Goal: Complete application form: Complete application form

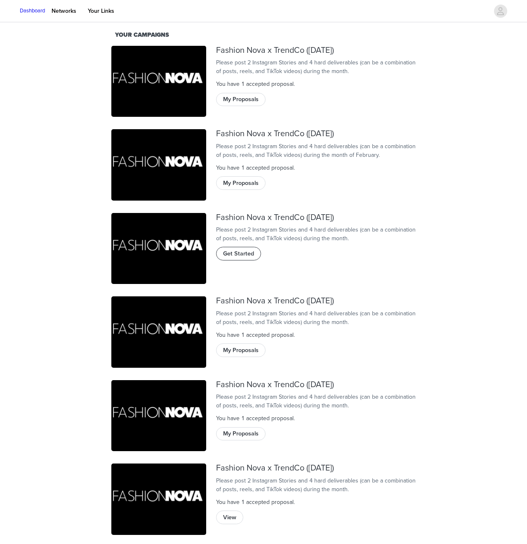
click at [248, 260] on button "Get Started" at bounding box center [238, 253] width 45 height 13
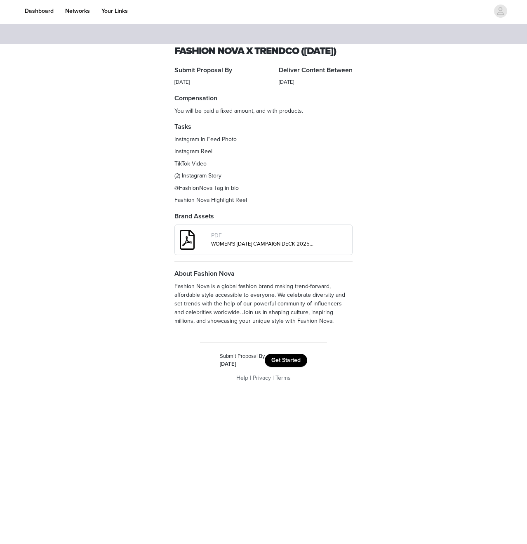
click at [287, 367] on button "Get Started" at bounding box center [286, 360] width 42 height 13
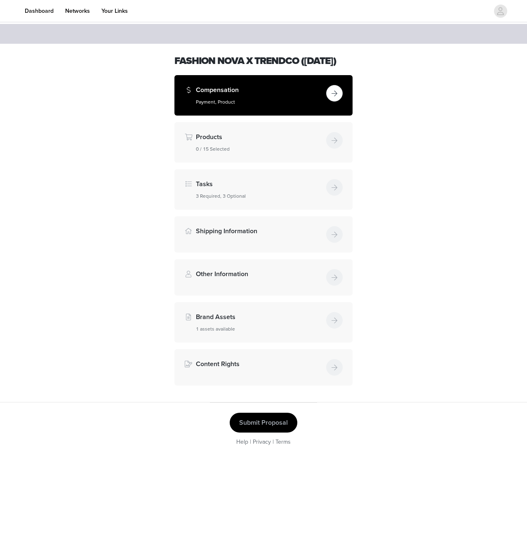
click at [256, 106] on div "Compensation Payment, Product" at bounding box center [259, 95] width 127 height 21
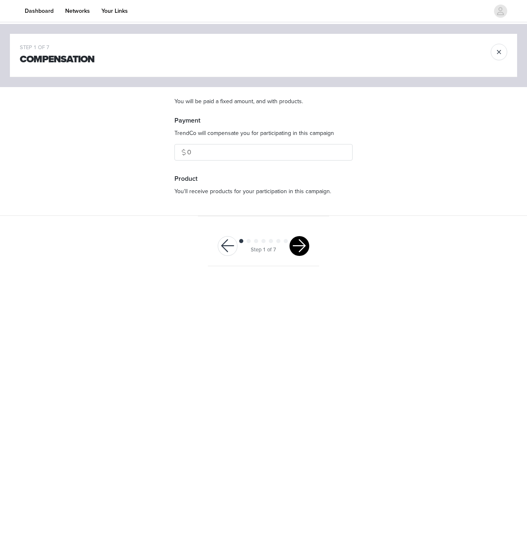
click at [299, 238] on button "button" at bounding box center [300, 246] width 20 height 20
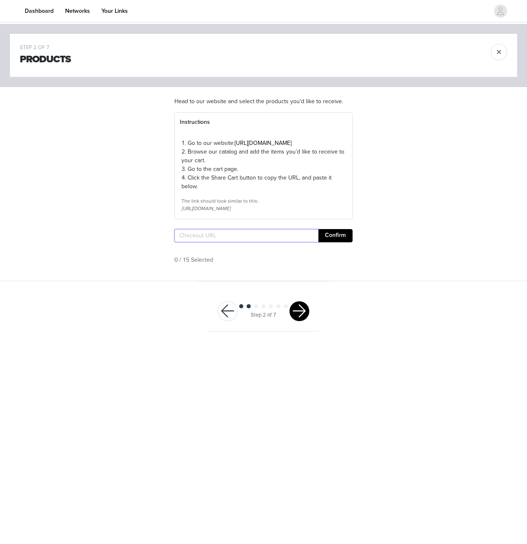
click at [283, 242] on input "text" at bounding box center [247, 235] width 144 height 13
paste input "[URL][DOMAIN_NAME]"
type input "[URL][DOMAIN_NAME]"
click at [328, 242] on button "Confirm" at bounding box center [336, 235] width 34 height 13
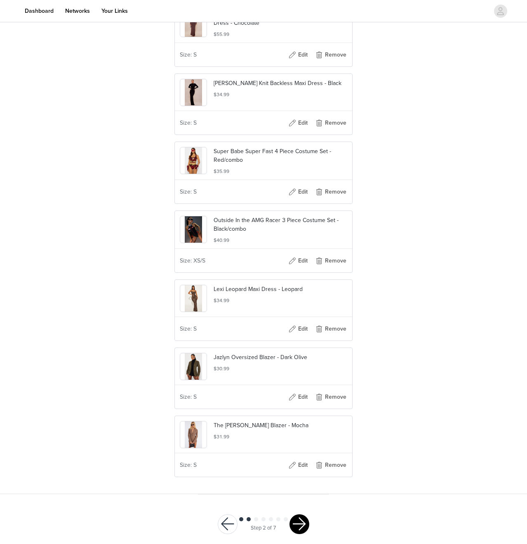
scroll to position [814, 0]
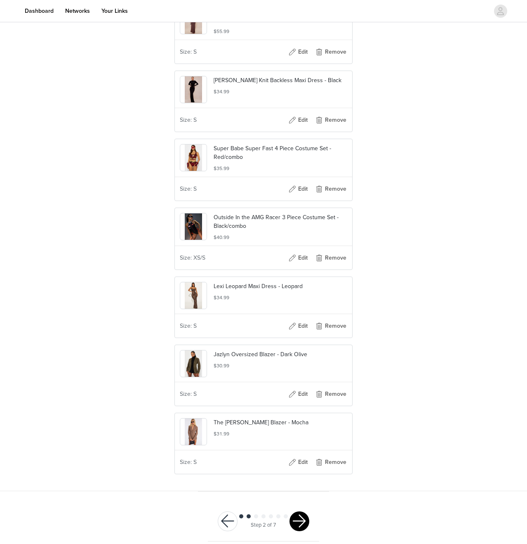
click at [306, 531] on button "button" at bounding box center [300, 521] width 20 height 20
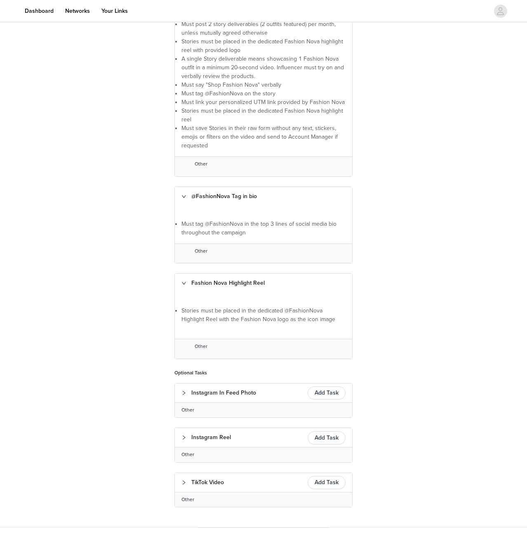
scroll to position [271, 0]
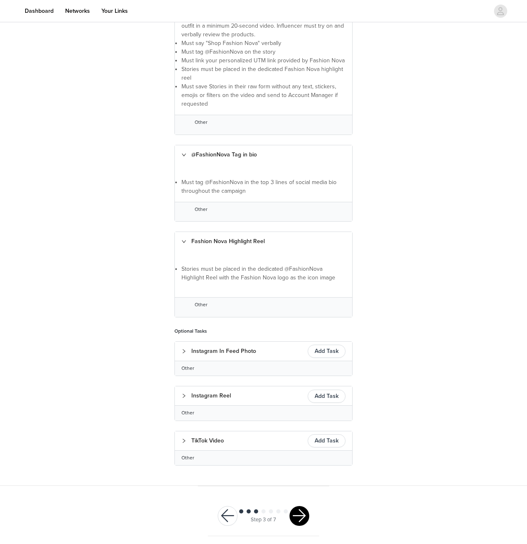
click at [304, 497] on div "Step 3 of 7" at bounding box center [263, 516] width 111 height 40
click at [304, 510] on button "button" at bounding box center [300, 516] width 20 height 20
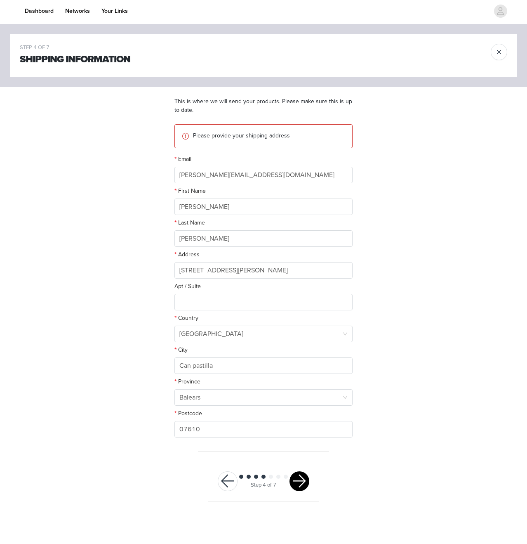
click at [300, 486] on button "button" at bounding box center [300, 481] width 20 height 20
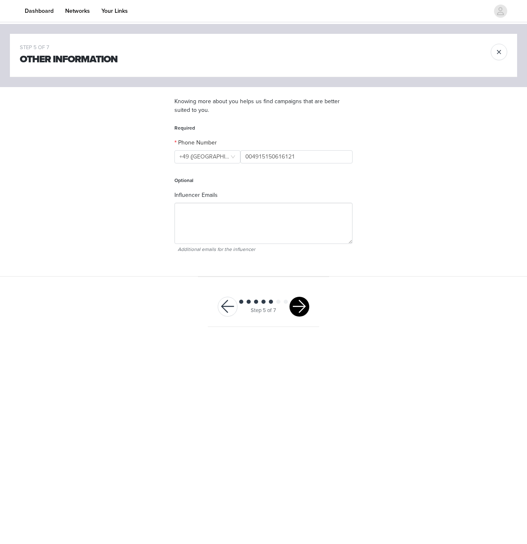
click at [298, 313] on button "button" at bounding box center [300, 307] width 20 height 20
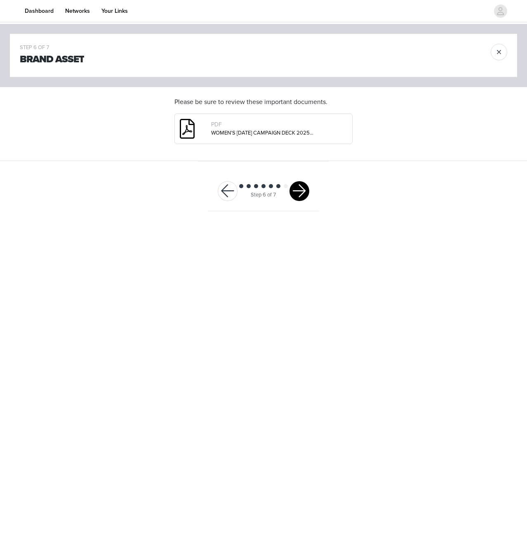
click at [301, 201] on div at bounding box center [300, 191] width 20 height 20
click at [302, 199] on button "button" at bounding box center [300, 191] width 20 height 20
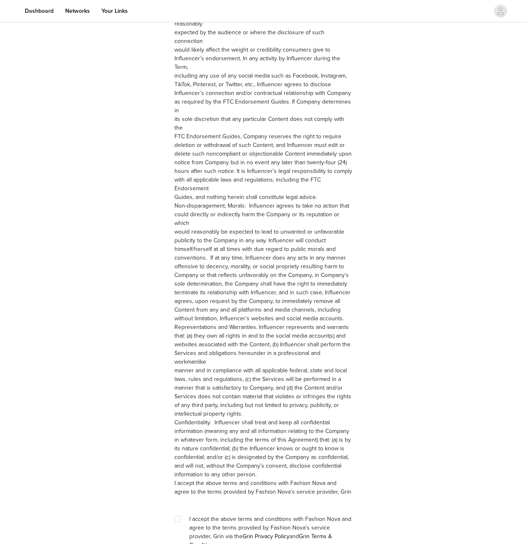
scroll to position [917, 0]
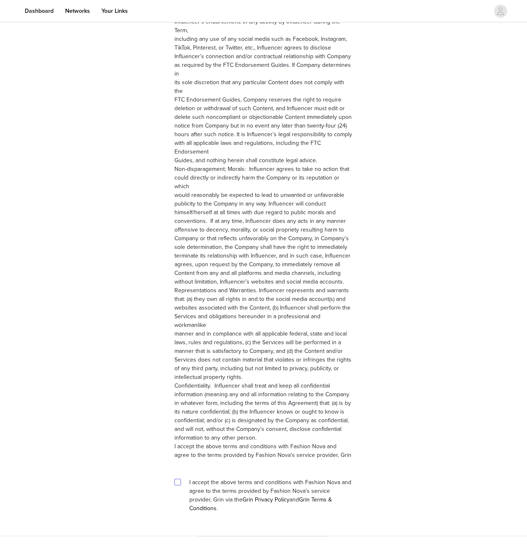
click at [179, 479] on input "checkbox" at bounding box center [178, 482] width 6 height 6
checkbox input "true"
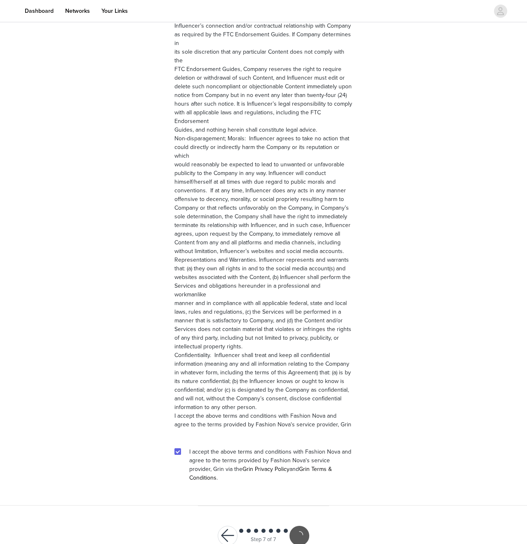
scroll to position [887, 0]
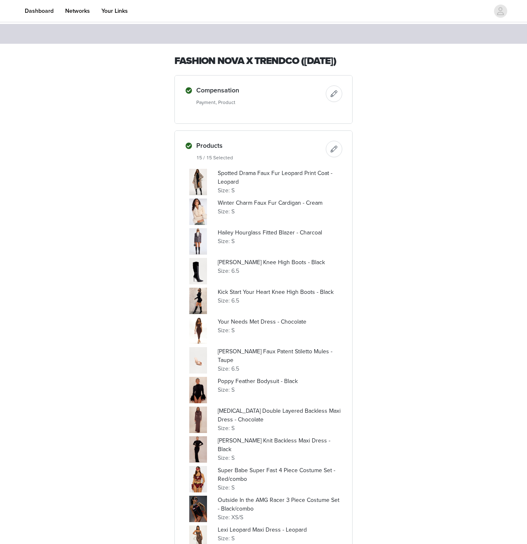
scroll to position [496, 0]
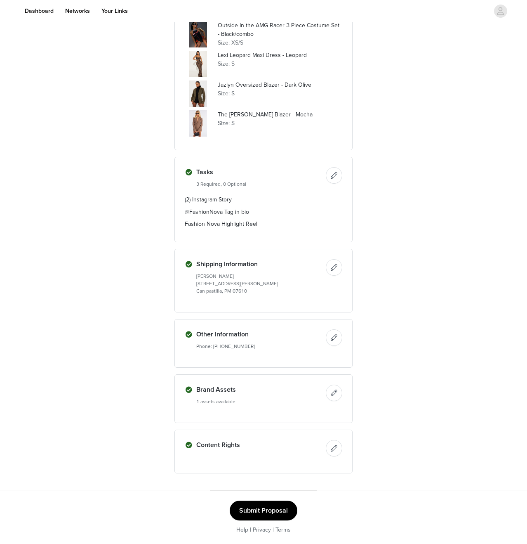
click at [273, 516] on button "Submit Proposal" at bounding box center [264, 510] width 68 height 20
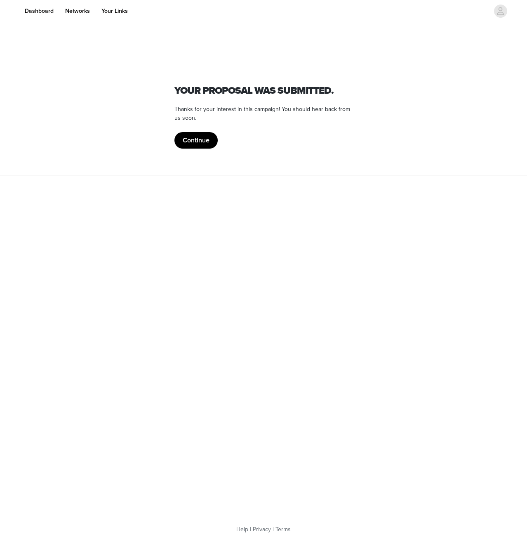
scroll to position [0, 0]
click at [202, 137] on button "Continue" at bounding box center [196, 140] width 43 height 17
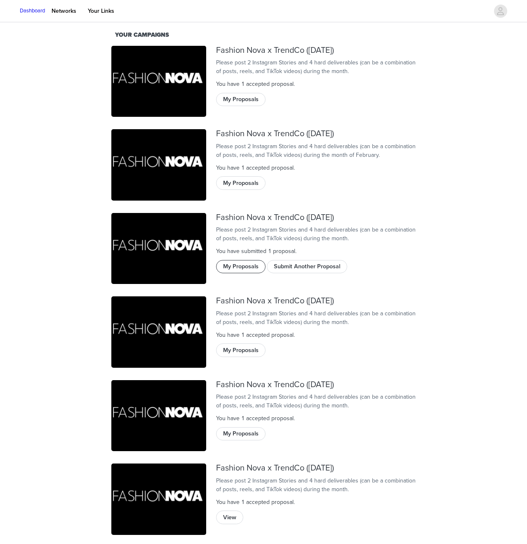
click at [262, 273] on button "My Proposals" at bounding box center [241, 266] width 50 height 13
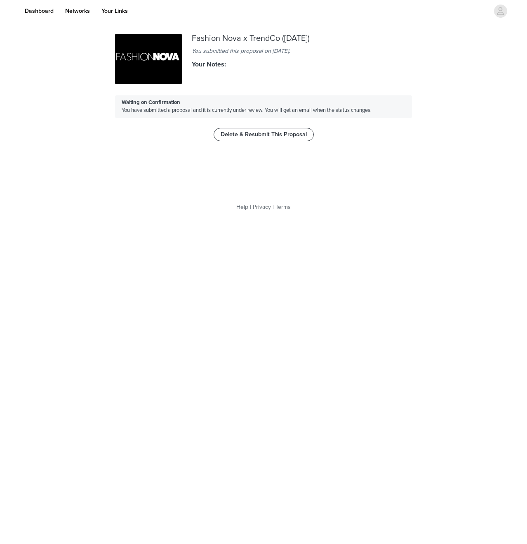
click at [271, 133] on button "Delete & Resubmit This Proposal" at bounding box center [264, 134] width 100 height 13
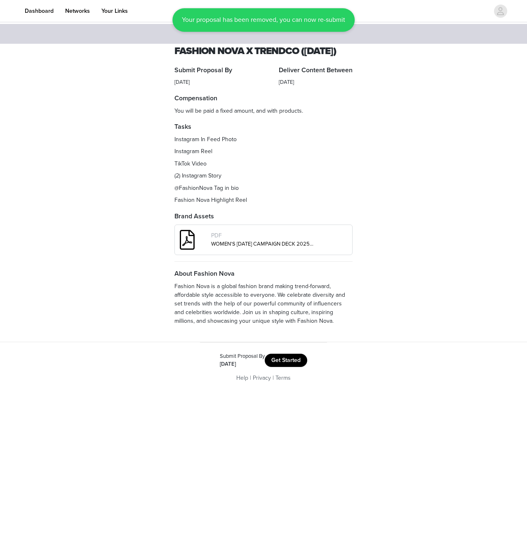
click at [279, 367] on button "Get Started" at bounding box center [286, 360] width 42 height 13
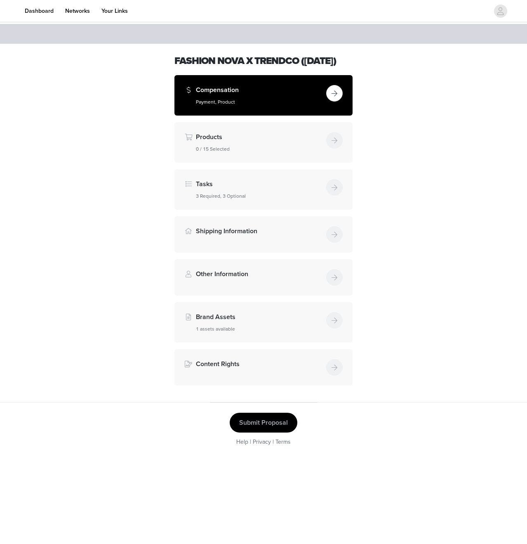
click at [281, 106] on h5 "Payment, Product" at bounding box center [259, 101] width 127 height 7
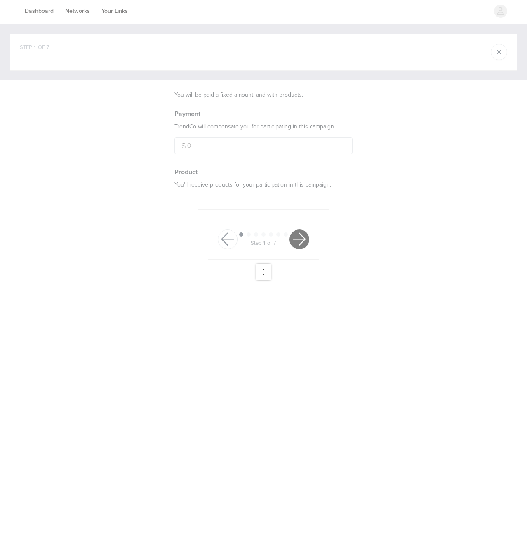
click at [295, 239] on div at bounding box center [263, 272] width 527 height 544
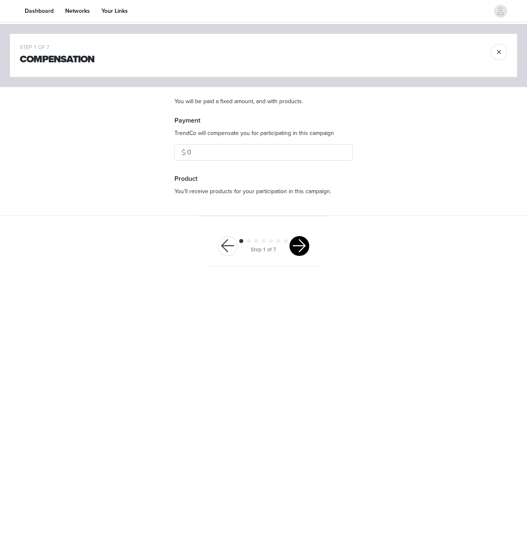
click at [297, 245] on button "button" at bounding box center [300, 246] width 20 height 20
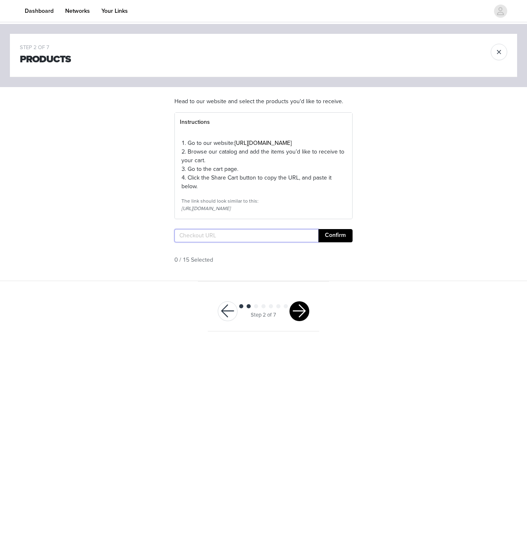
click at [278, 242] on input "text" at bounding box center [247, 235] width 144 height 13
paste input "https://www.fashionnova.com/pages/shared-cart/39295914147964:1,39295864668284:1…"
type input "https://www.fashionnova.com/pages/shared-cart/39295914147964:1,39295864668284:1…"
click at [338, 242] on button "Confirm" at bounding box center [336, 235] width 34 height 13
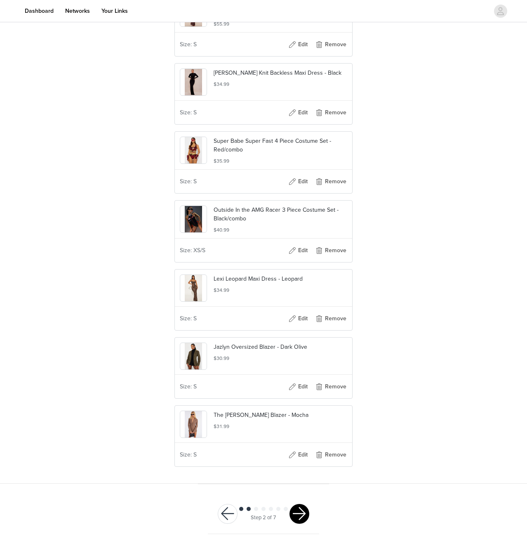
scroll to position [838, 0]
click at [300, 506] on button "button" at bounding box center [300, 514] width 20 height 20
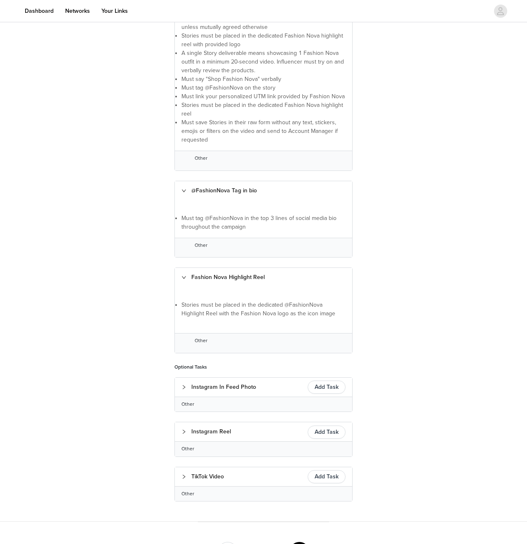
scroll to position [271, 0]
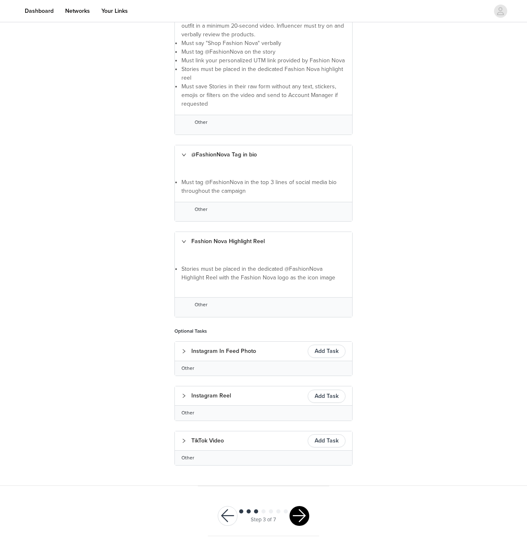
click at [304, 509] on button "button" at bounding box center [300, 516] width 20 height 20
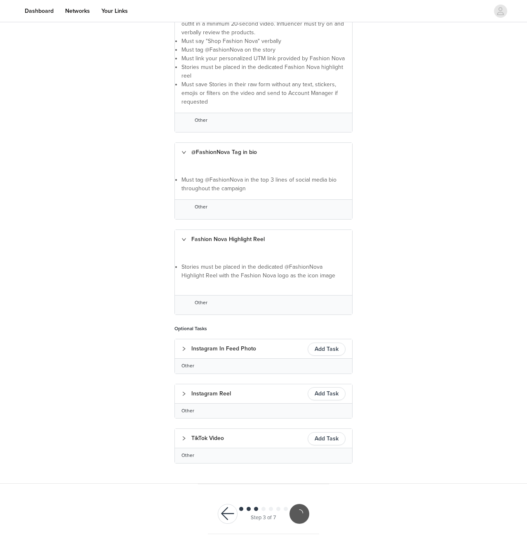
scroll to position [240, 0]
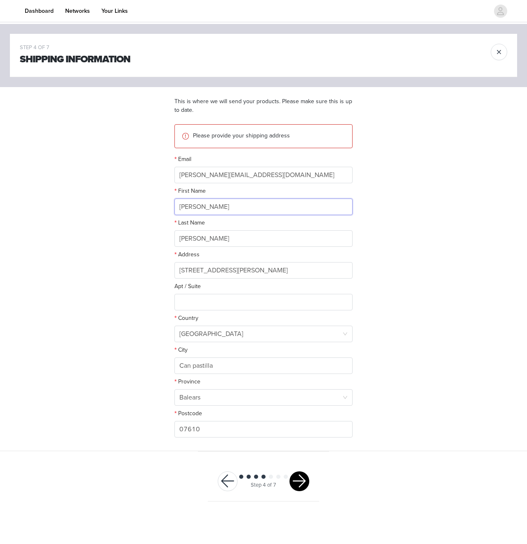
click at [216, 210] on input "Vanessa" at bounding box center [264, 206] width 178 height 17
paste input "Tom Krauss"
click at [210, 208] on input "Tom Krauss" at bounding box center [264, 206] width 178 height 17
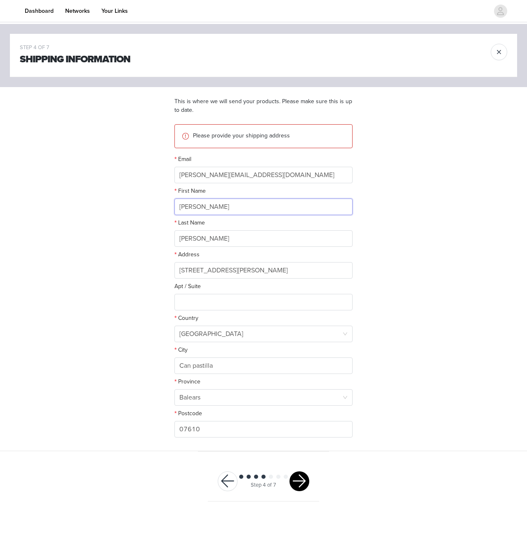
click at [210, 207] on input "Tom Krauss" at bounding box center [264, 206] width 178 height 17
type input "Tom"
paste input "Krauss"
type input "Krauss"
click at [239, 266] on input "Carrer de Padua 8, 3A 07610 Can pastilla Palma de Mallorca, Spain" at bounding box center [264, 270] width 178 height 17
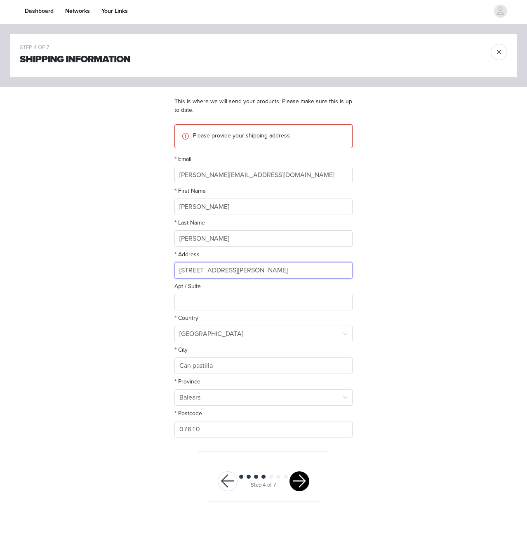
click at [239, 266] on input "Carrer de Padua 8, 3A 07610 Can pastilla Palma de Mallorca, Spain" at bounding box center [264, 270] width 178 height 17
paste input "Agrippinawerft 16 50678 köln Germany"
type input "Agrippinawerft 16 50678 köln Germany"
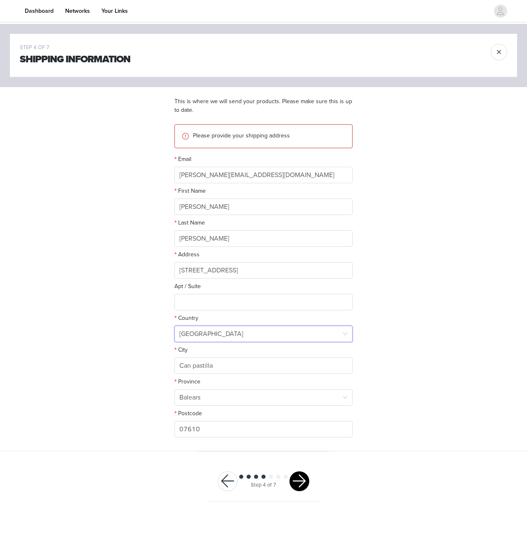
click at [224, 331] on div "Spain" at bounding box center [260, 334] width 163 height 16
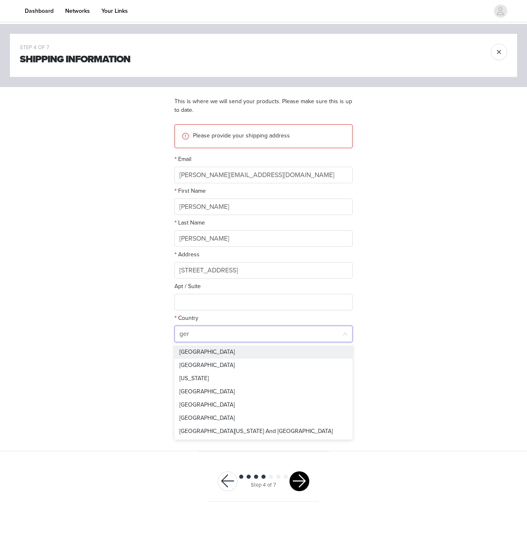
type input "germ"
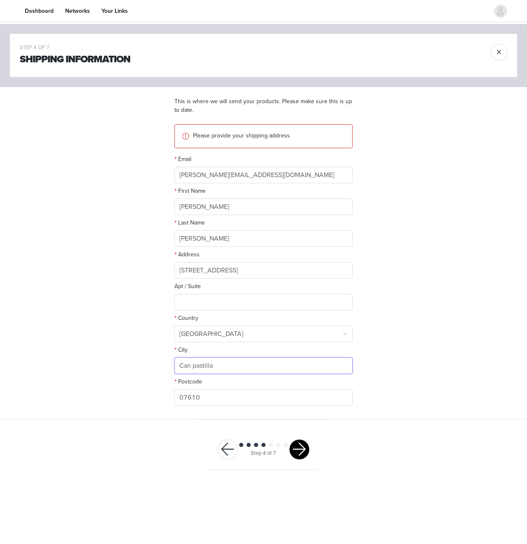
click at [213, 365] on input "Can pastilla" at bounding box center [264, 365] width 178 height 17
paste input "50678 Köln"
type input "50678 Köln"
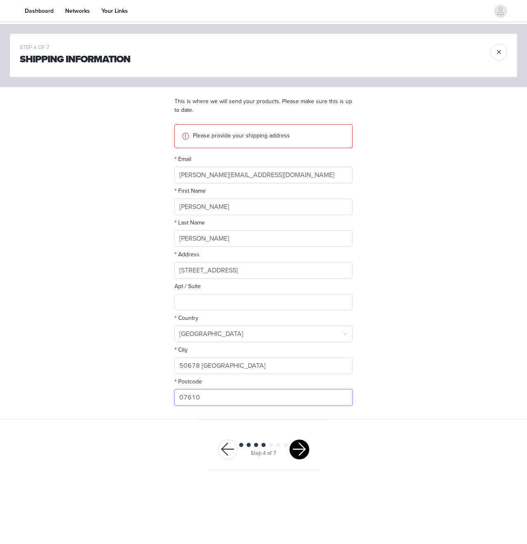
click at [214, 393] on input "07610" at bounding box center [264, 397] width 178 height 17
paste input "50678"
type input "50678"
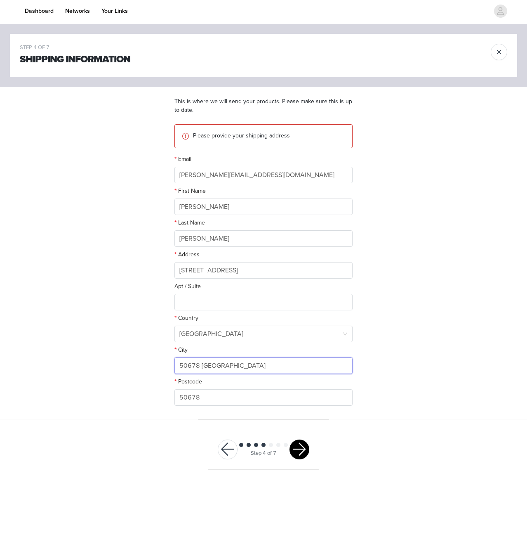
click at [191, 366] on input "50678 Köln" at bounding box center [264, 365] width 178 height 17
type input "Köln"
click at [302, 444] on button "button" at bounding box center [300, 449] width 20 height 20
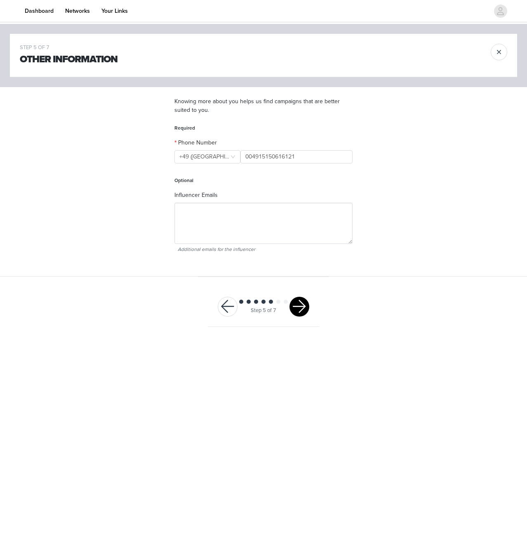
click at [296, 307] on button "button" at bounding box center [300, 307] width 20 height 20
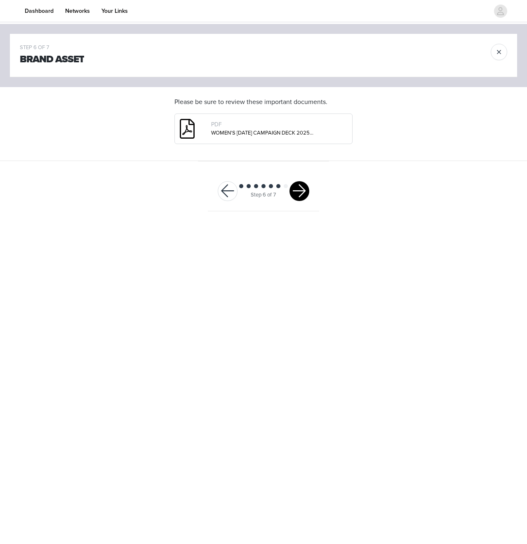
click at [300, 194] on button "button" at bounding box center [300, 191] width 20 height 20
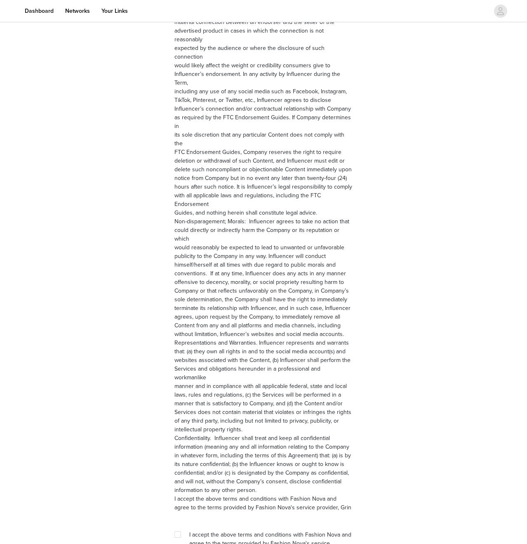
scroll to position [917, 0]
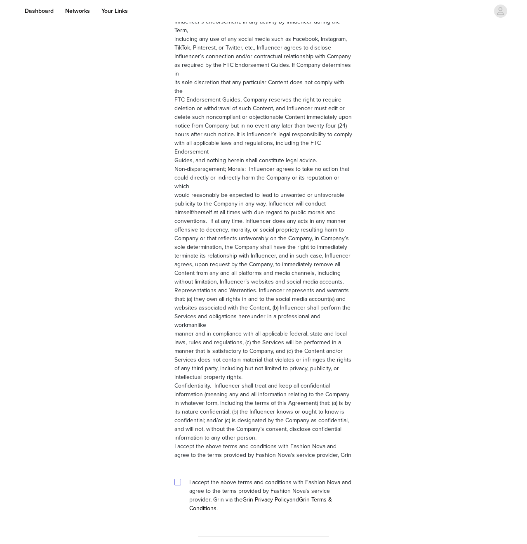
click at [177, 479] on input "checkbox" at bounding box center [178, 482] width 6 height 6
checkbox input "true"
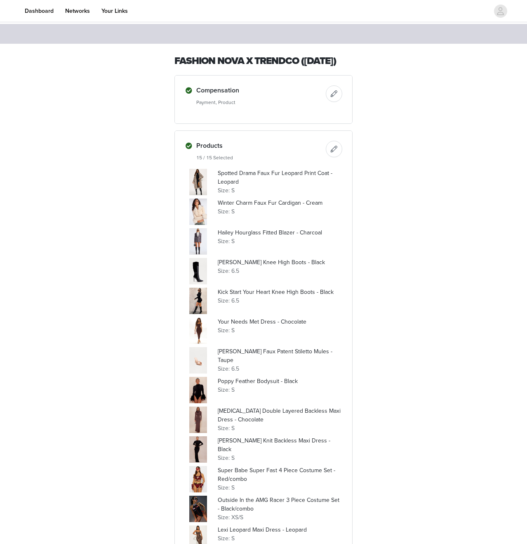
scroll to position [488, 0]
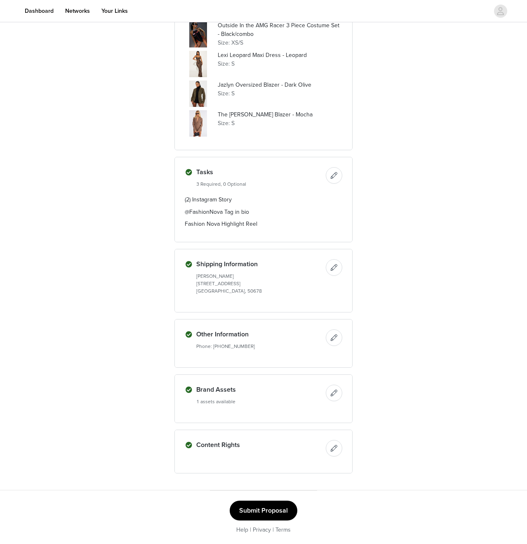
click at [293, 507] on button "Submit Proposal" at bounding box center [264, 510] width 68 height 20
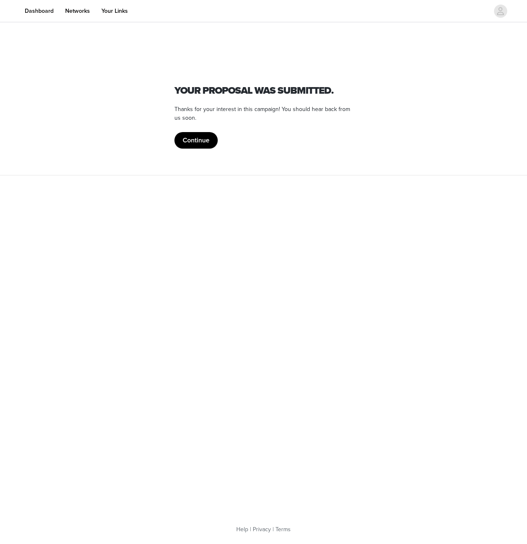
click at [201, 152] on section "Fashion Nova Your proposal was submitted. Thanks for your interest in this camp…" at bounding box center [264, 99] width 198 height 151
click at [199, 146] on button "Continue" at bounding box center [196, 140] width 43 height 17
